Goal: Book appointment/travel/reservation

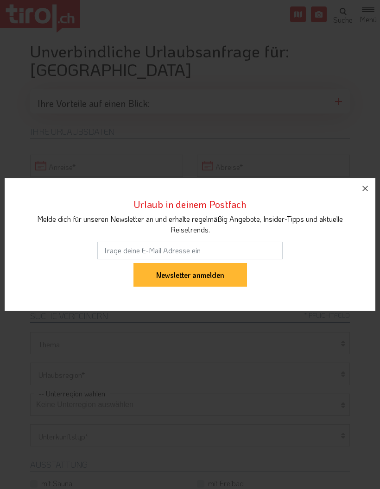
click at [363, 190] on icon "button" at bounding box center [365, 188] width 11 height 11
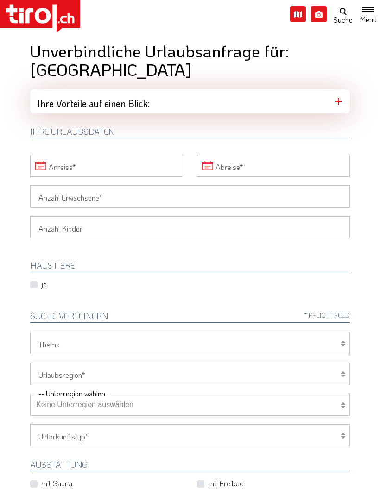
click at [39, 155] on input "Anreise" at bounding box center [106, 166] width 153 height 22
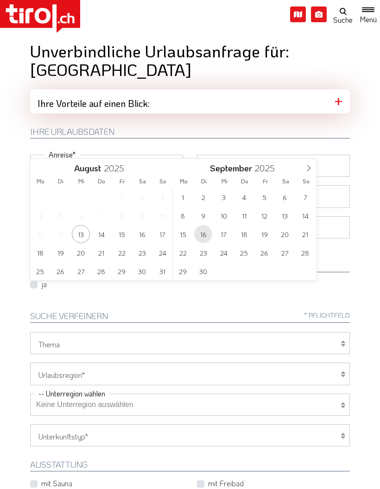
click at [204, 235] on span "16" at bounding box center [203, 234] width 18 height 18
click at [246, 236] on span "16" at bounding box center [244, 234] width 18 height 18
type input "[DATE]"
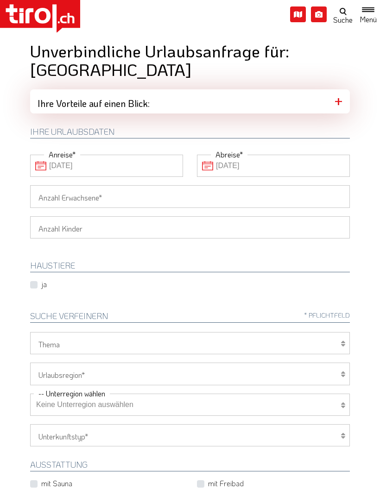
click at [140, 185] on input "Anzahl Erwachsene" at bounding box center [190, 196] width 320 height 22
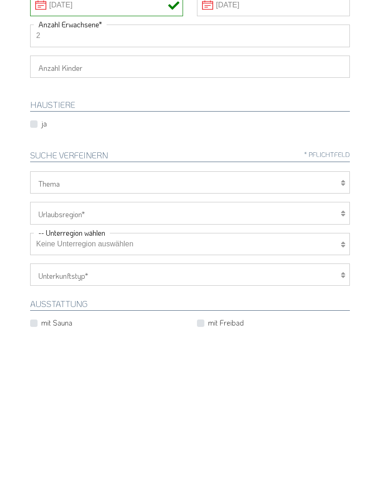
type input "2"
click at [84, 489] on label "mit Hallenbad" at bounding box center [62, 495] width 43 height 10
click at [84, 489] on input "mit Hallenbad" at bounding box center [108, 495] width 153 height 6
checkbox input "true"
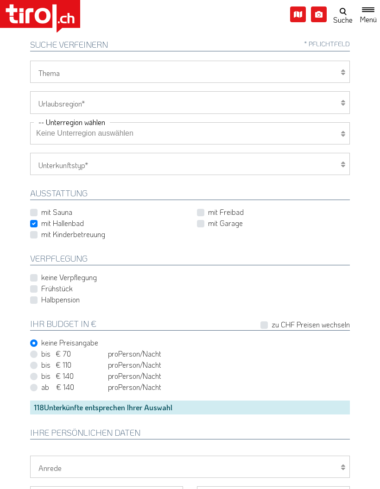
scroll to position [273, 0]
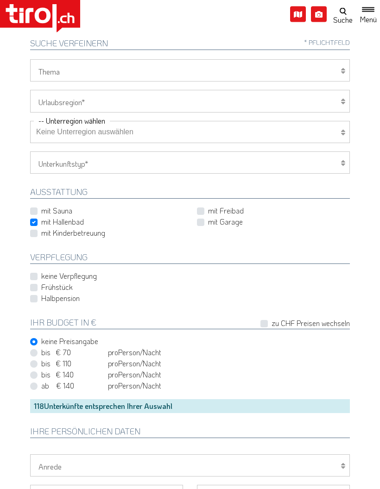
click at [41, 294] on label "Halbpension" at bounding box center [60, 299] width 38 height 10
click at [37, 296] on input "Halbpension" at bounding box center [192, 299] width 320 height 6
checkbox input "true"
click at [41, 359] on label "bis € 110 bis CHF 103 pro Person Einheit /Nacht" at bounding box center [101, 364] width 120 height 10
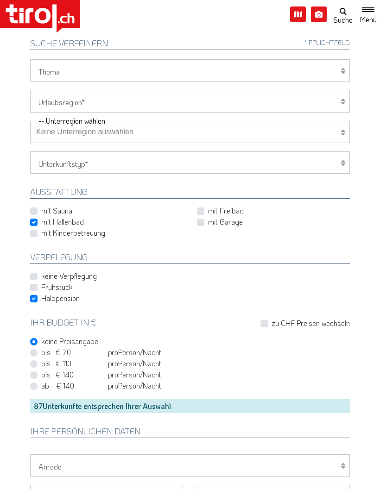
click at [35, 361] on input "bis € 110 bis CHF 103 pro Person Einheit /Nacht" at bounding box center [192, 364] width 320 height 6
radio input "true"
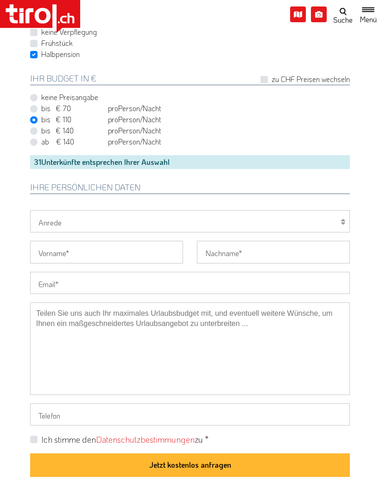
scroll to position [554, 0]
